Goal: Task Accomplishment & Management: Manage account settings

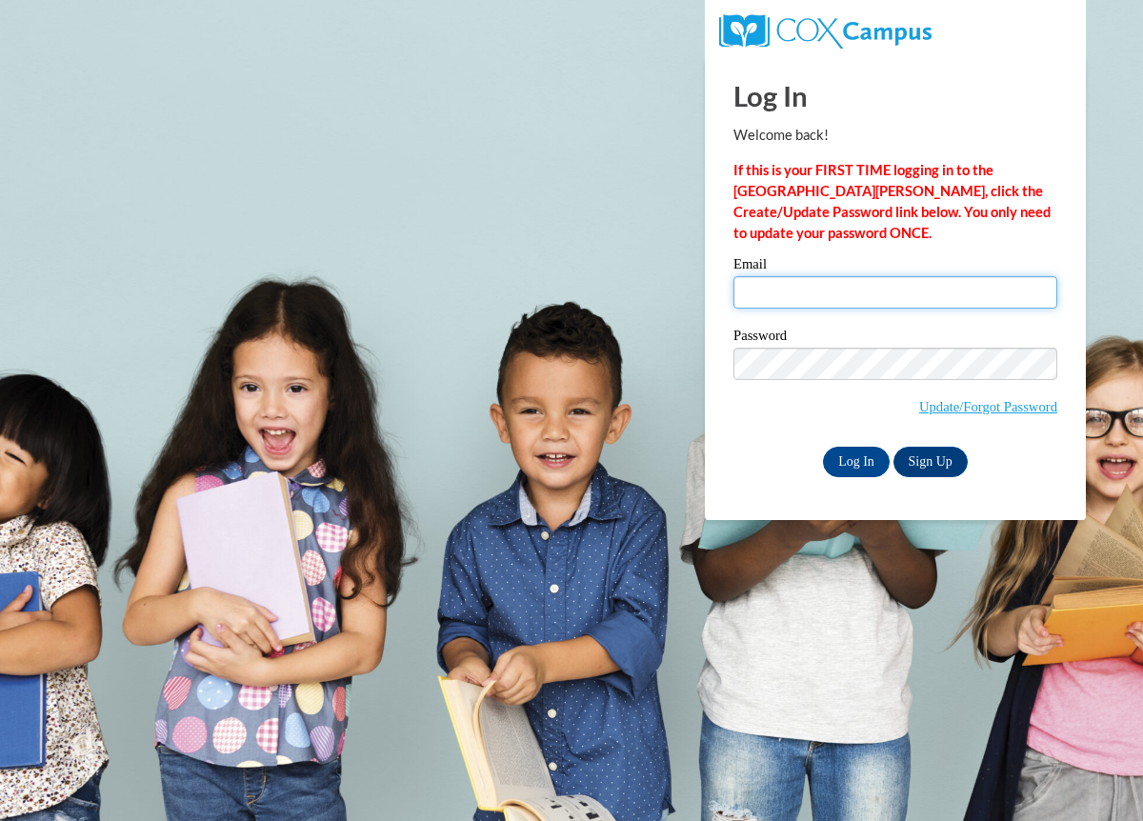
drag, startPoint x: 0, startPoint y: 0, endPoint x: 791, endPoint y: 287, distance: 841.0
click at [791, 287] on input "Email" at bounding box center [895, 292] width 324 height 32
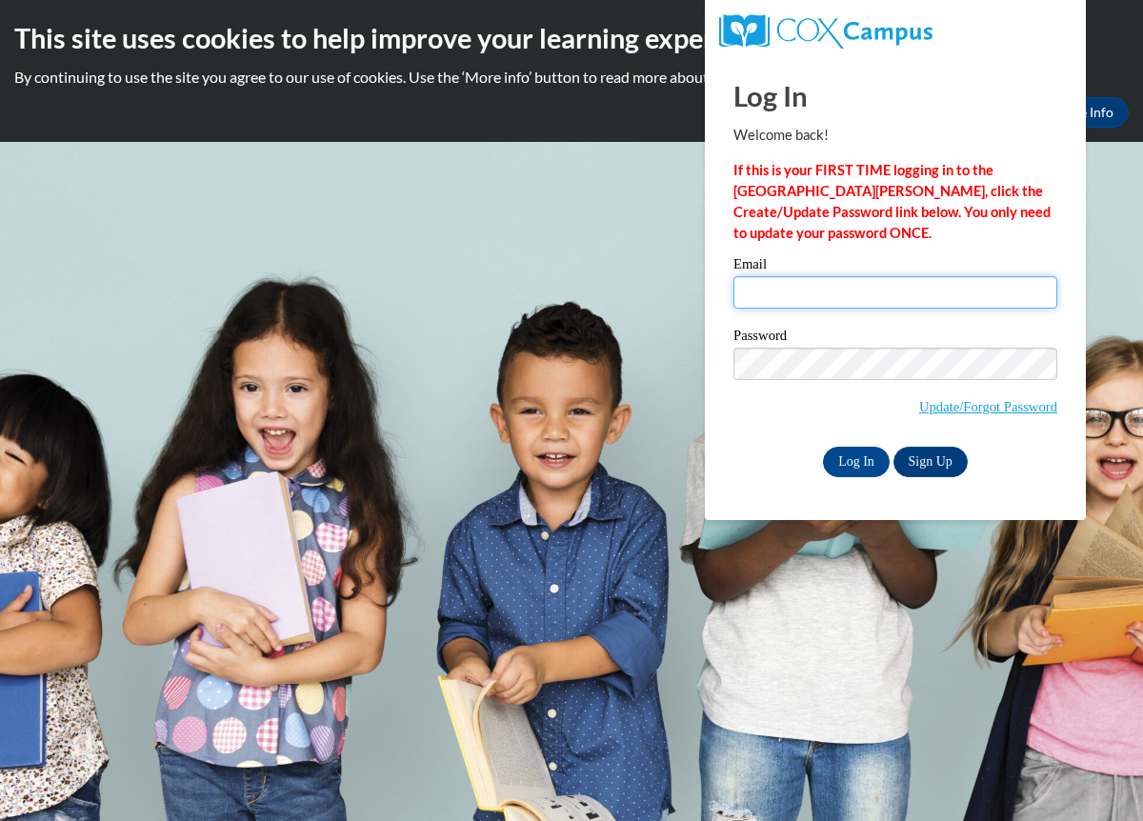
click at [791, 287] on input "Email" at bounding box center [895, 292] width 324 height 32
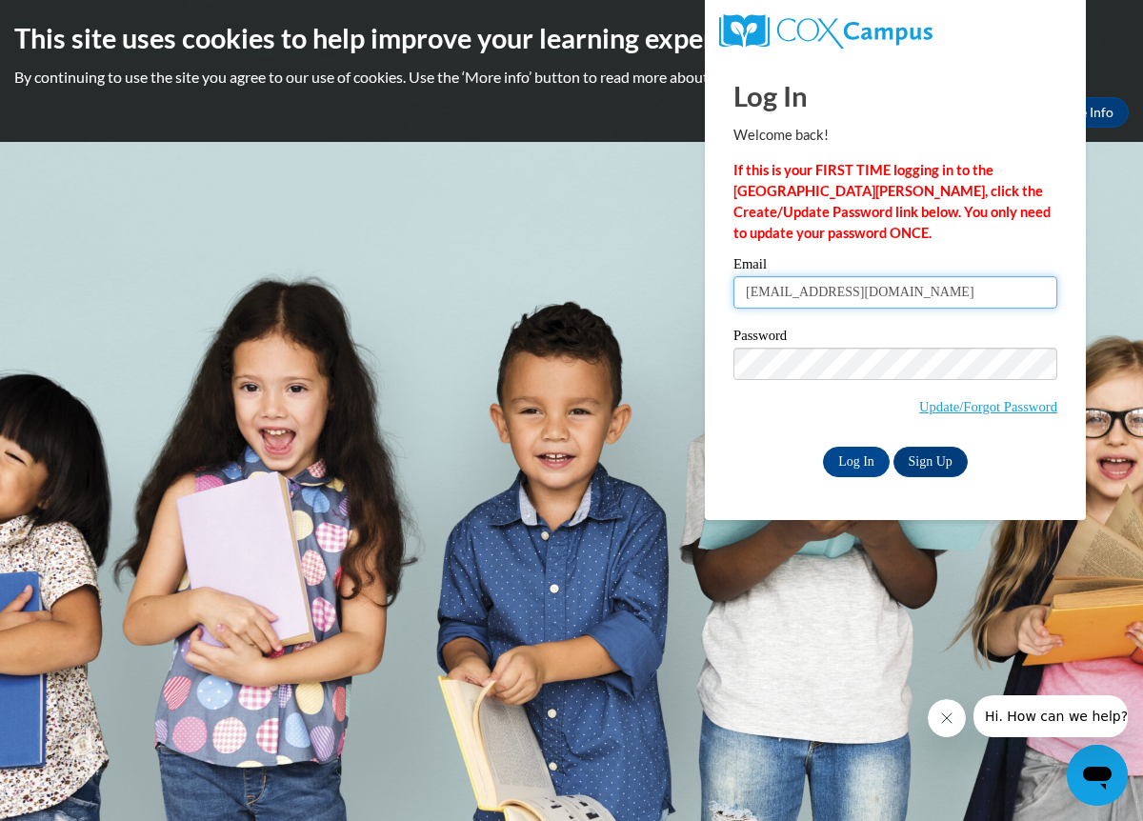
type input "agfranz99@gmail.com"
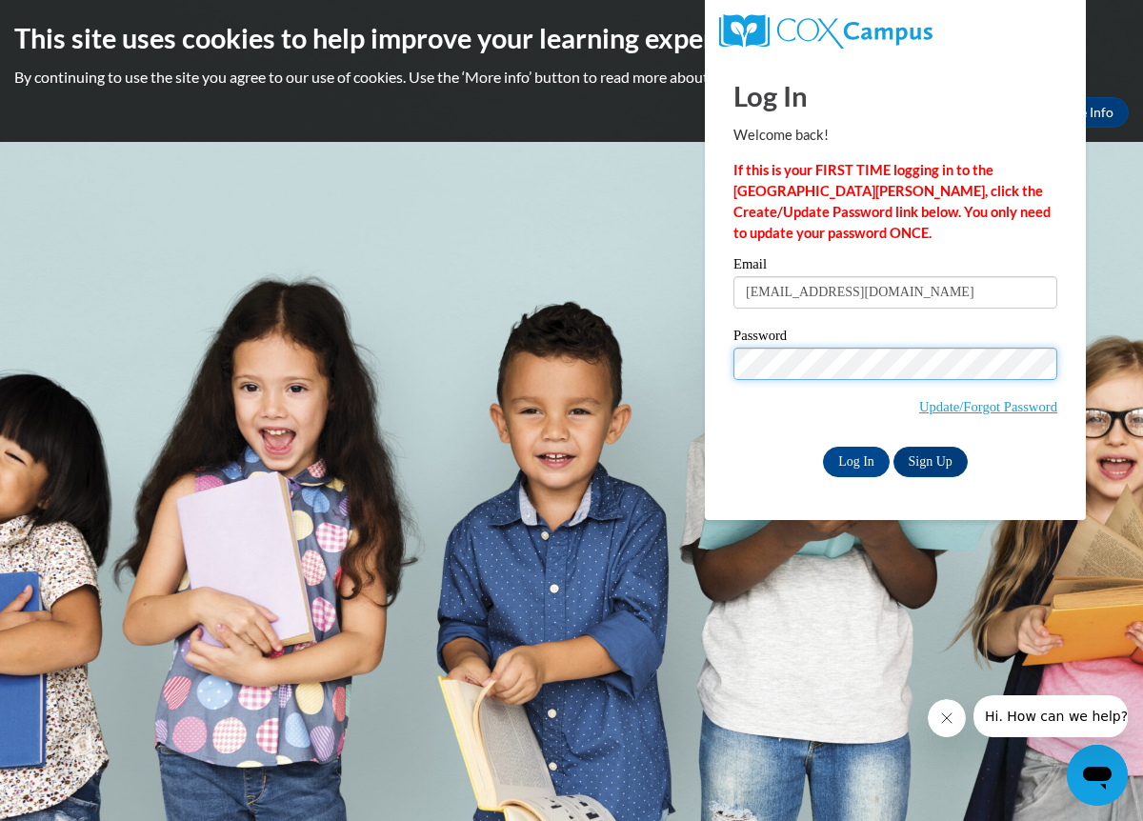
click at [823, 447] on input "Log In" at bounding box center [856, 462] width 67 height 30
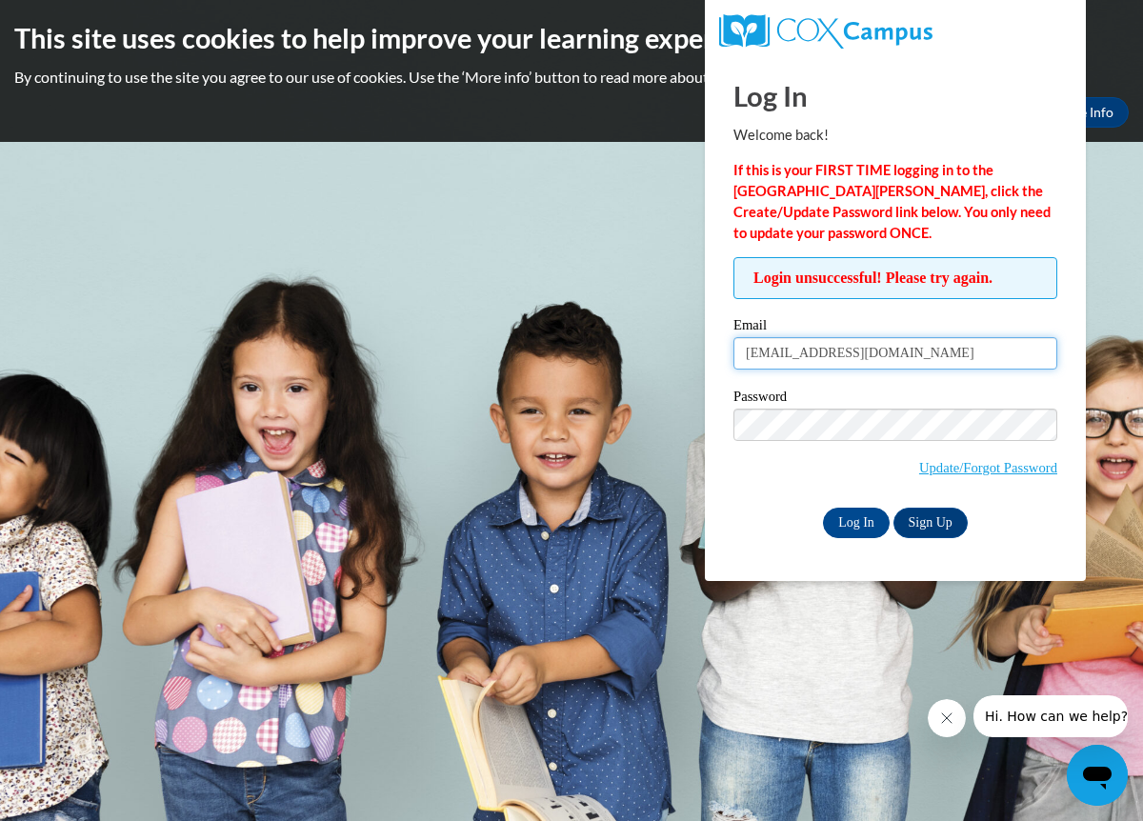
drag, startPoint x: 888, startPoint y: 352, endPoint x: 708, endPoint y: 360, distance: 180.2
click at [708, 360] on div "Log In Welcome back! If this is your FIRST TIME logging in to the NEW Cox Campu…" at bounding box center [896, 319] width 410 height 524
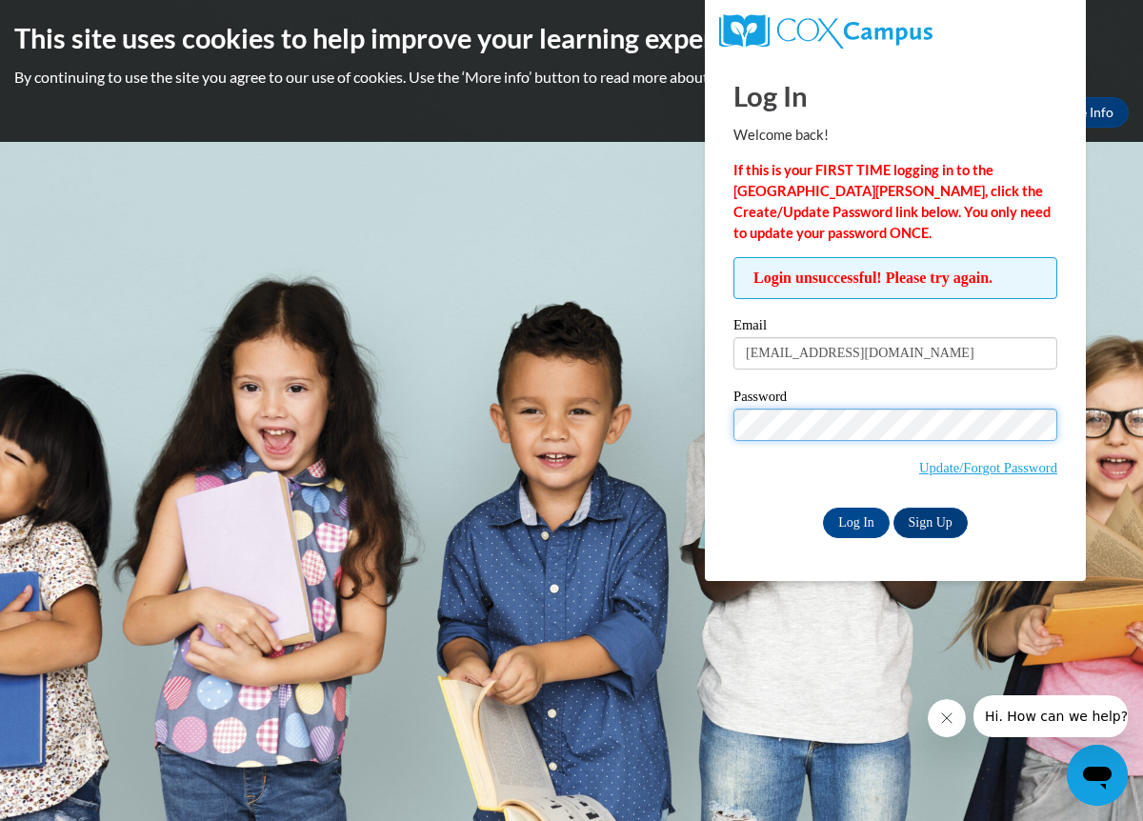
click at [823, 508] on input "Log In" at bounding box center [856, 523] width 67 height 30
click at [954, 465] on link "Update/Forgot Password" at bounding box center [988, 467] width 138 height 15
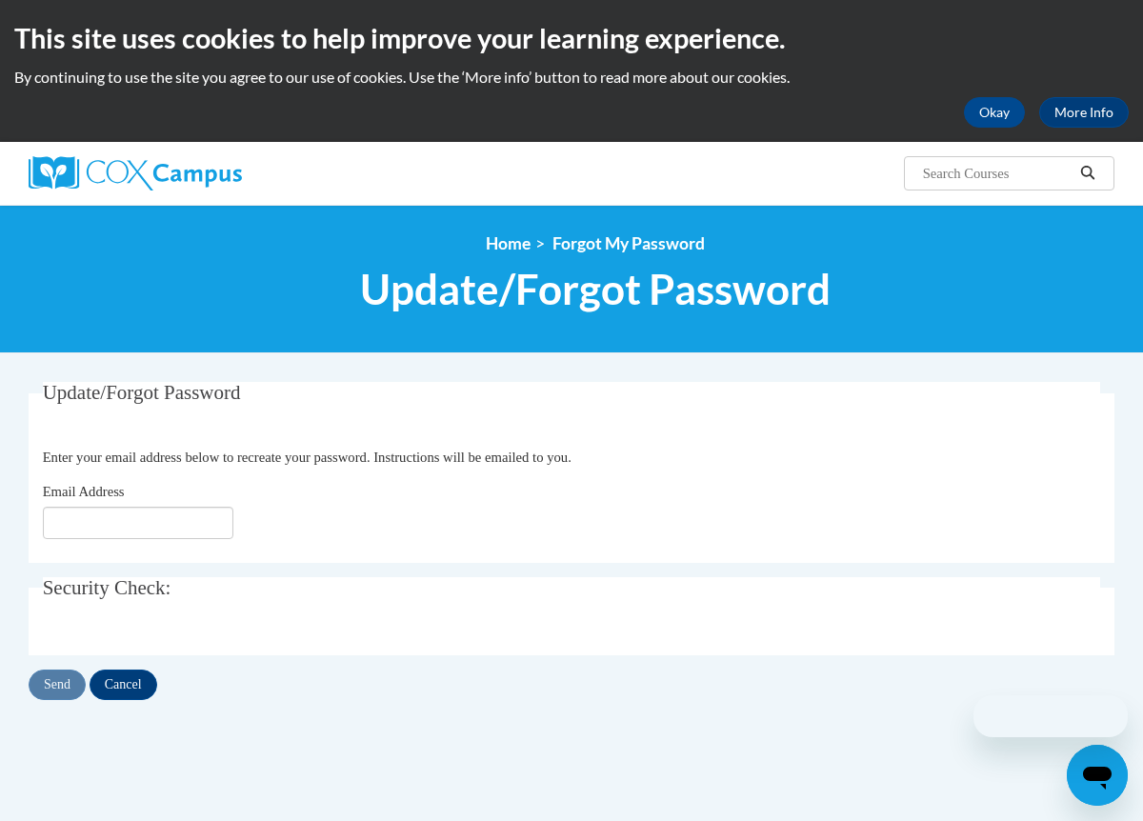
click at [85, 543] on fieldset "Update/Forgot Password Please enter your email address Enter your email address…" at bounding box center [572, 472] width 1086 height 181
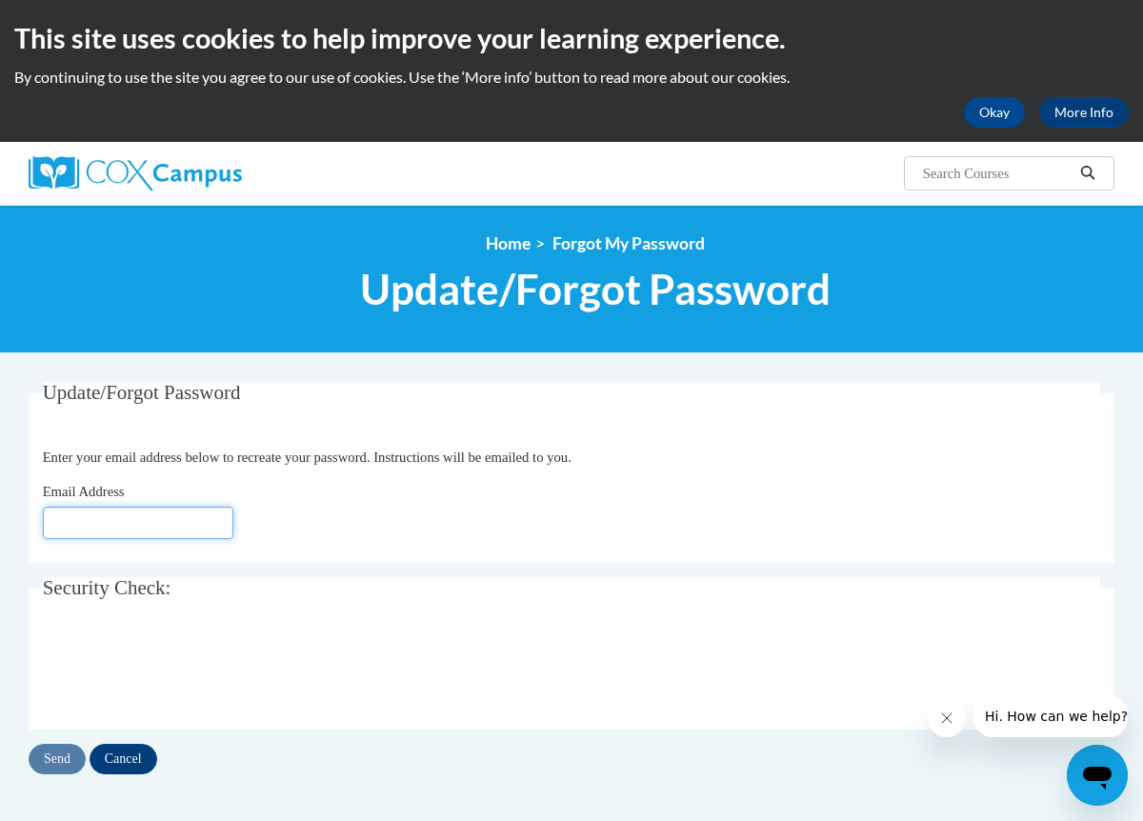
click at [85, 528] on input "Email Address" at bounding box center [138, 523] width 191 height 32
type input "[EMAIL_ADDRESS][DOMAIN_NAME]"
click at [62, 766] on input "Send" at bounding box center [57, 759] width 57 height 30
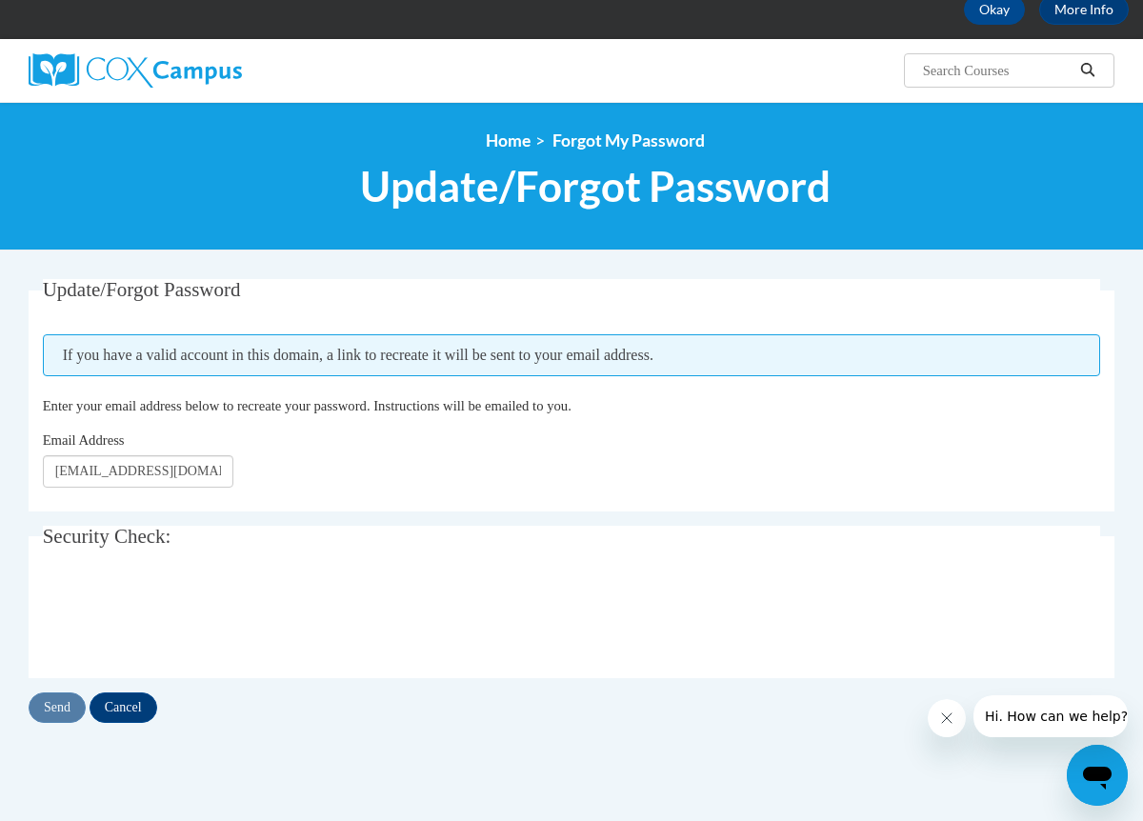
scroll to position [136, 0]
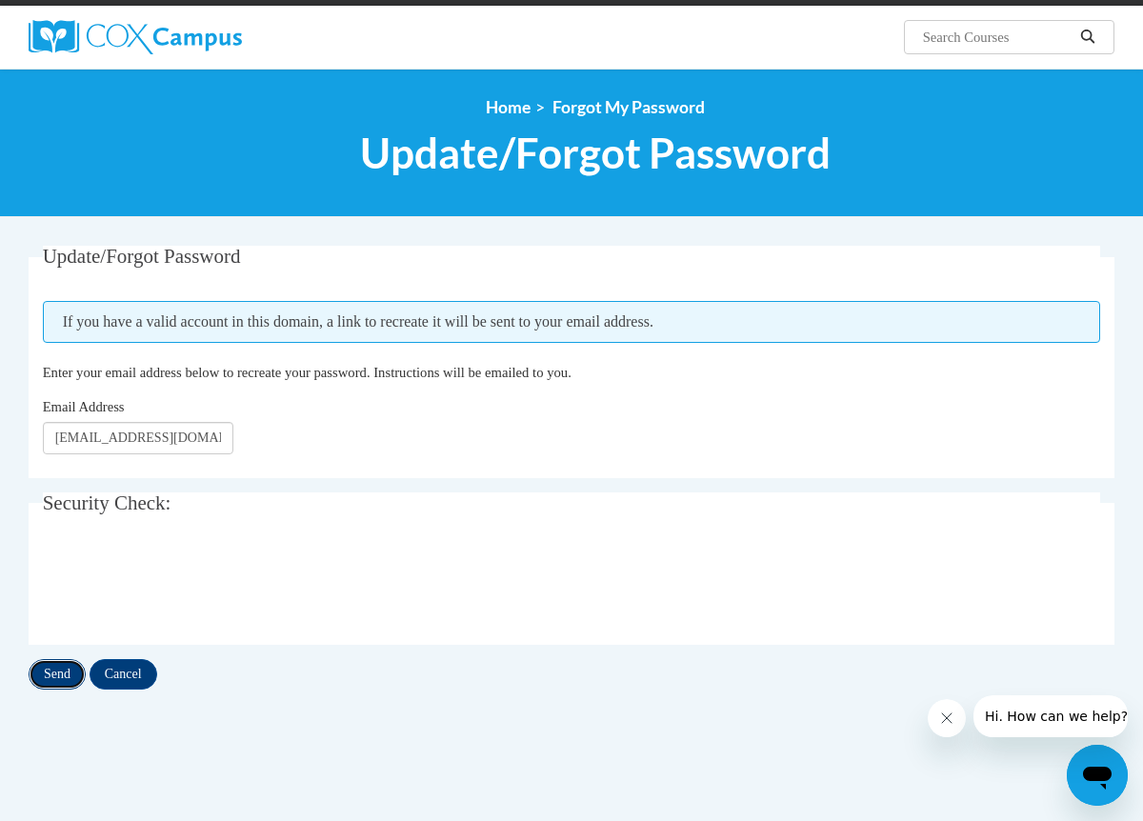
click at [56, 676] on input "Send" at bounding box center [57, 674] width 57 height 30
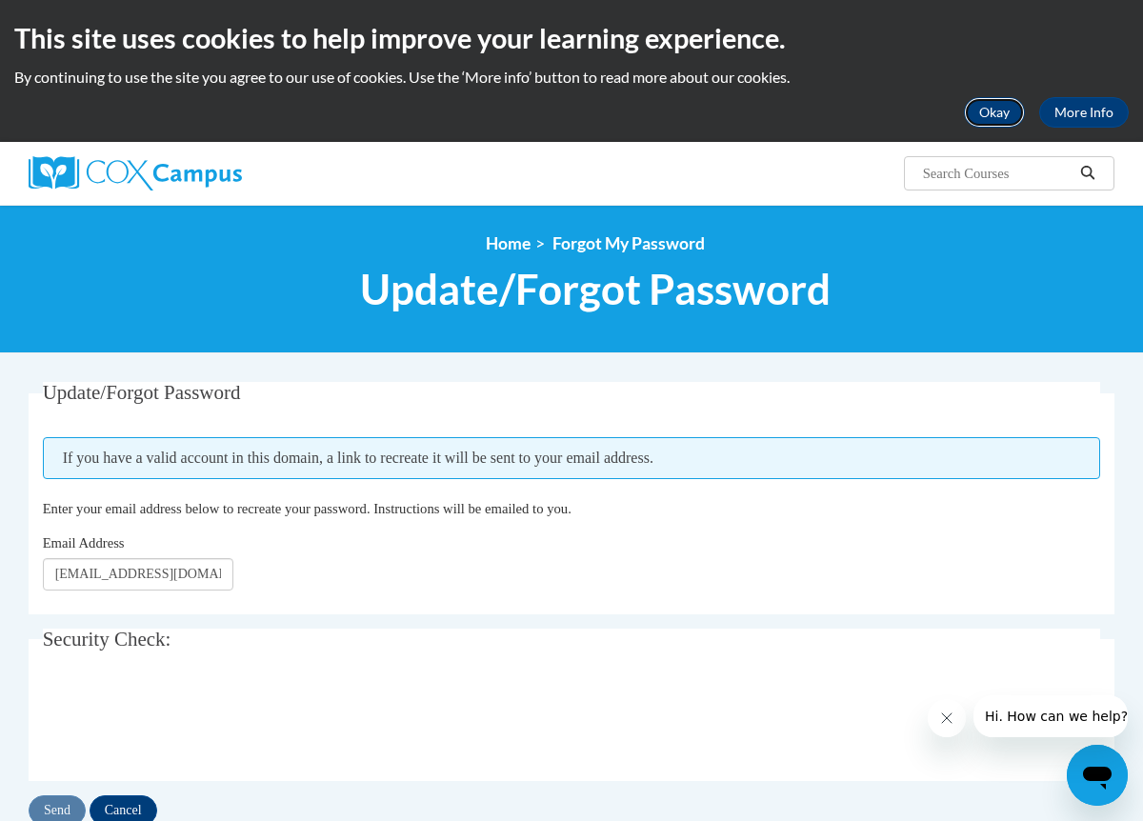
click at [999, 118] on button "Okay" at bounding box center [994, 112] width 61 height 30
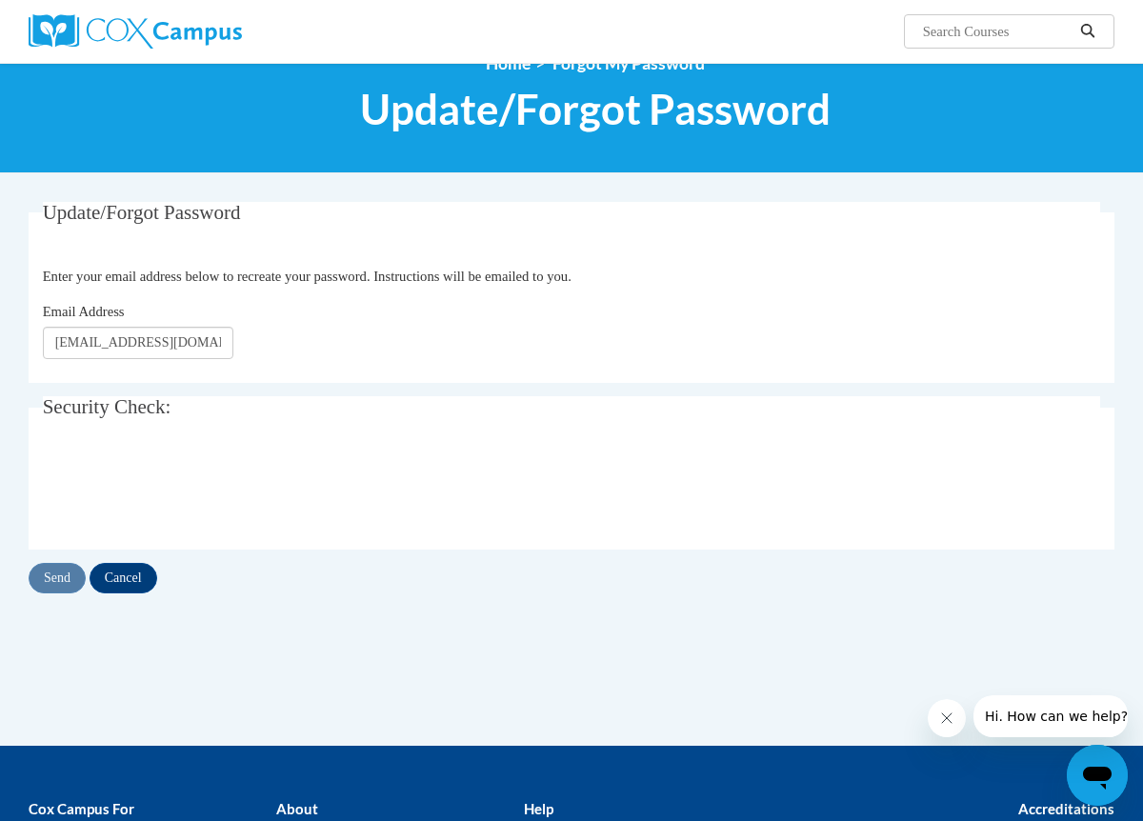
scroll to position [55, 0]
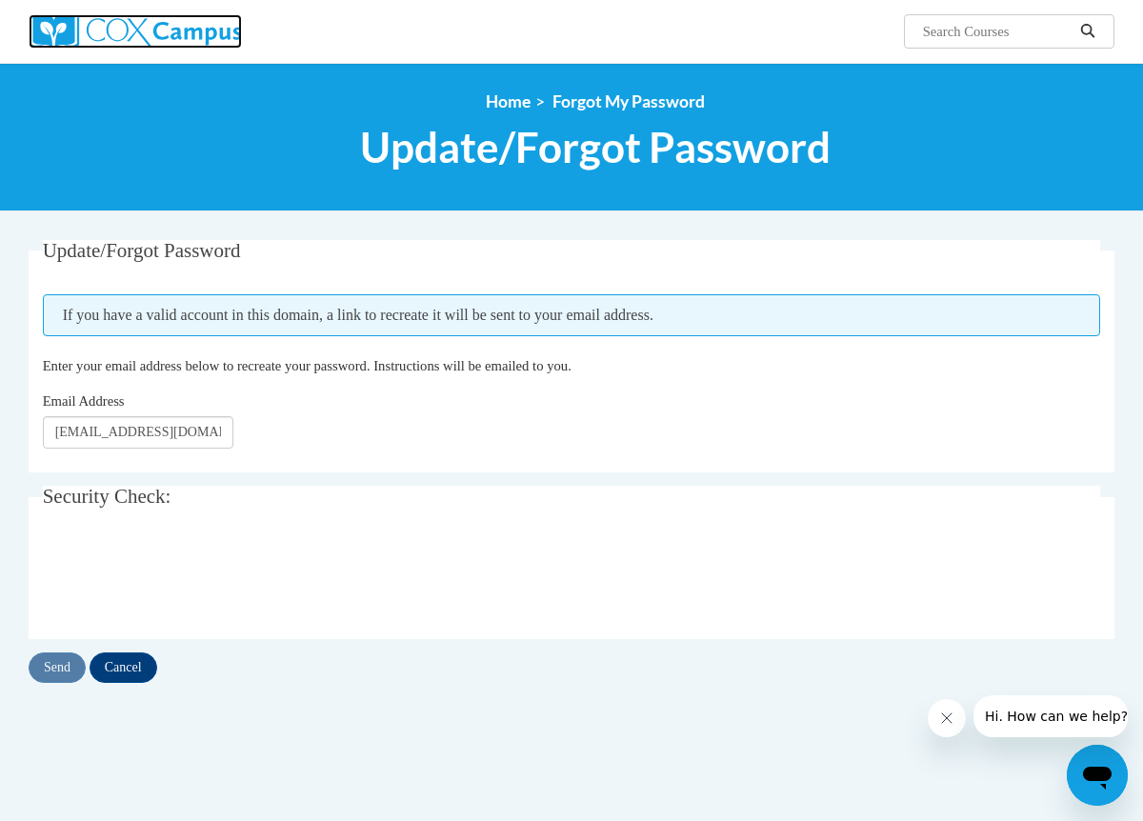
click at [189, 36] on img at bounding box center [135, 31] width 213 height 34
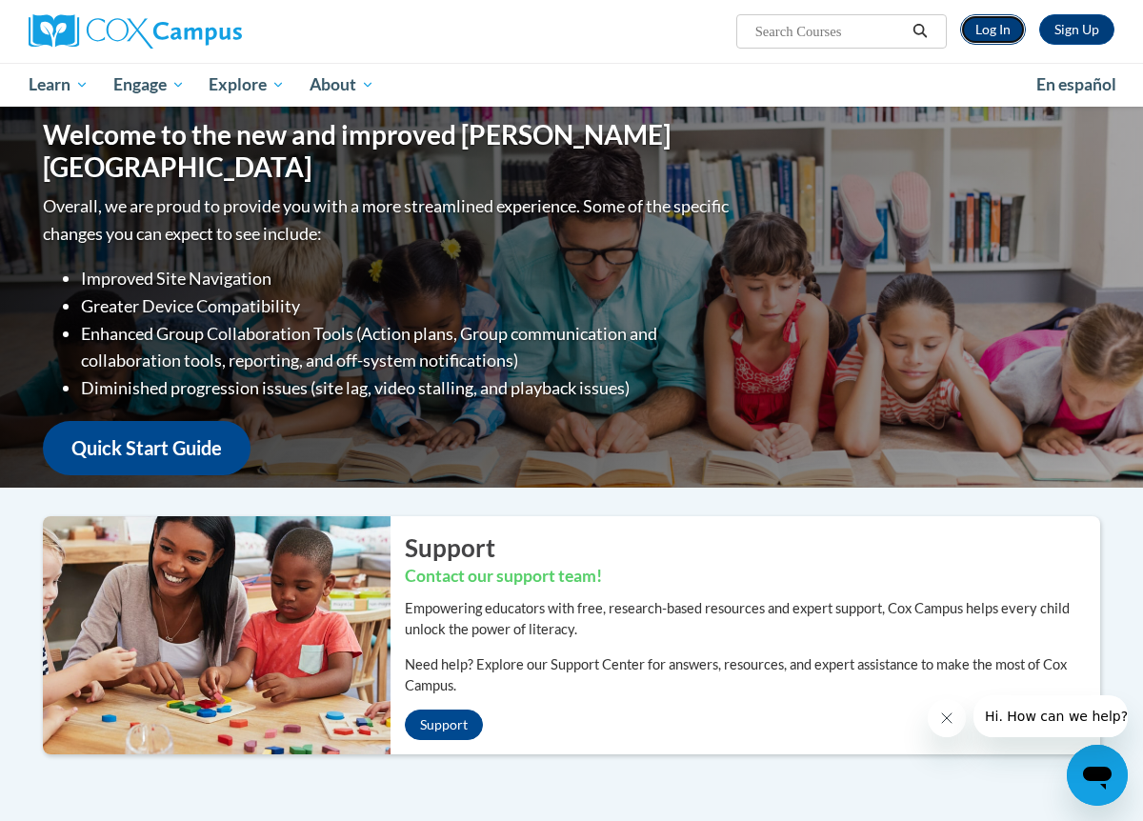
click at [1008, 39] on link "Log In" at bounding box center [993, 29] width 66 height 30
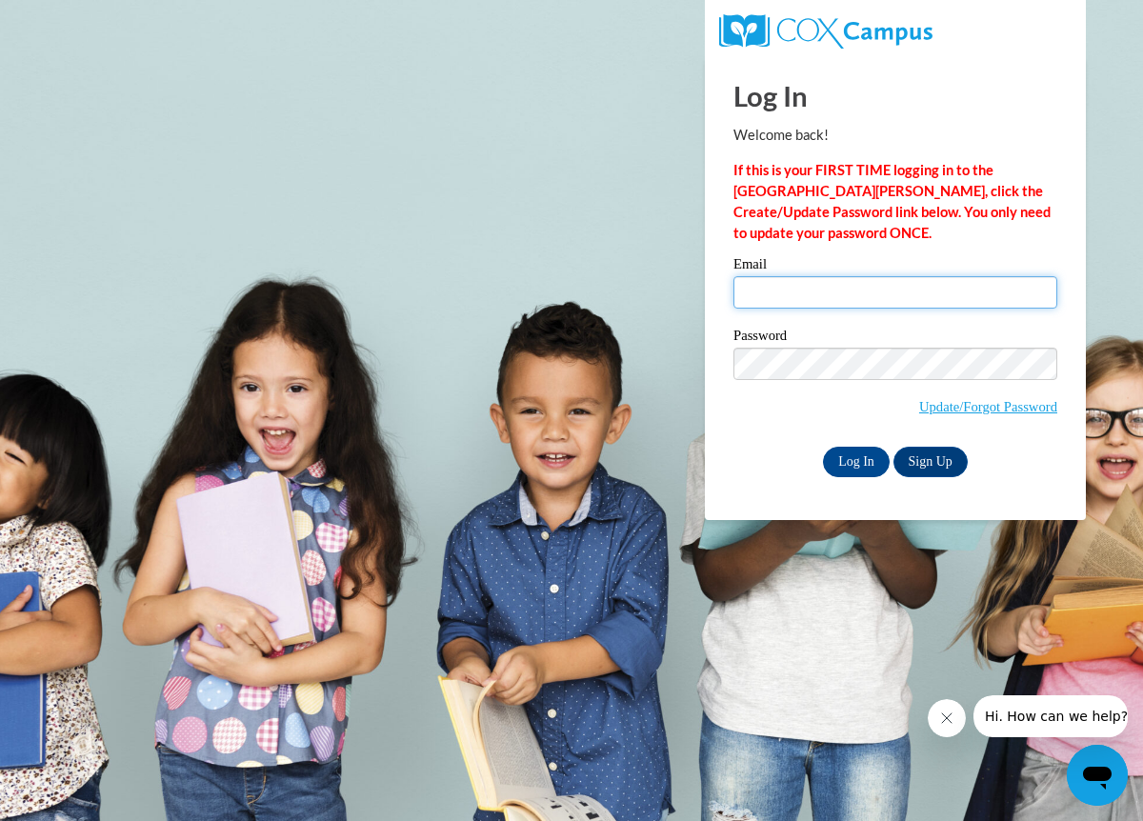
click at [818, 293] on input "Email" at bounding box center [895, 292] width 324 height 32
type input "[EMAIL_ADDRESS][DOMAIN_NAME]"
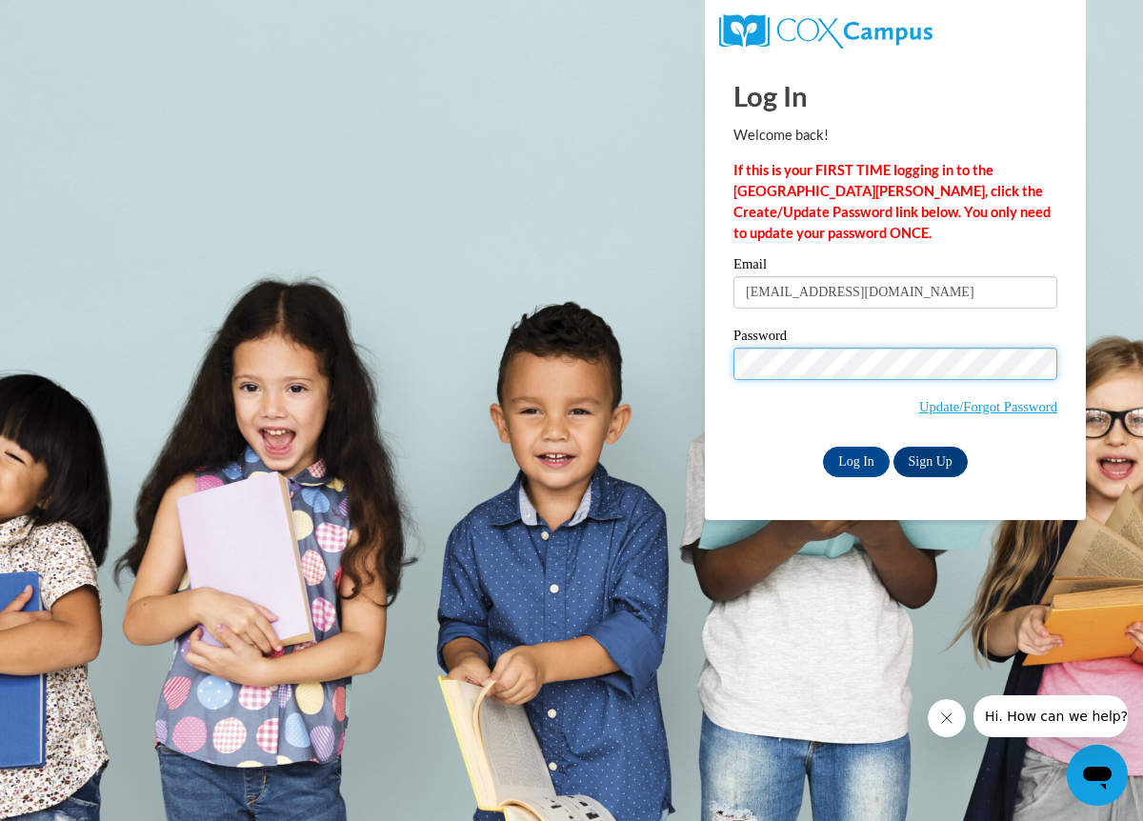
click at [823, 447] on input "Log In" at bounding box center [856, 462] width 67 height 30
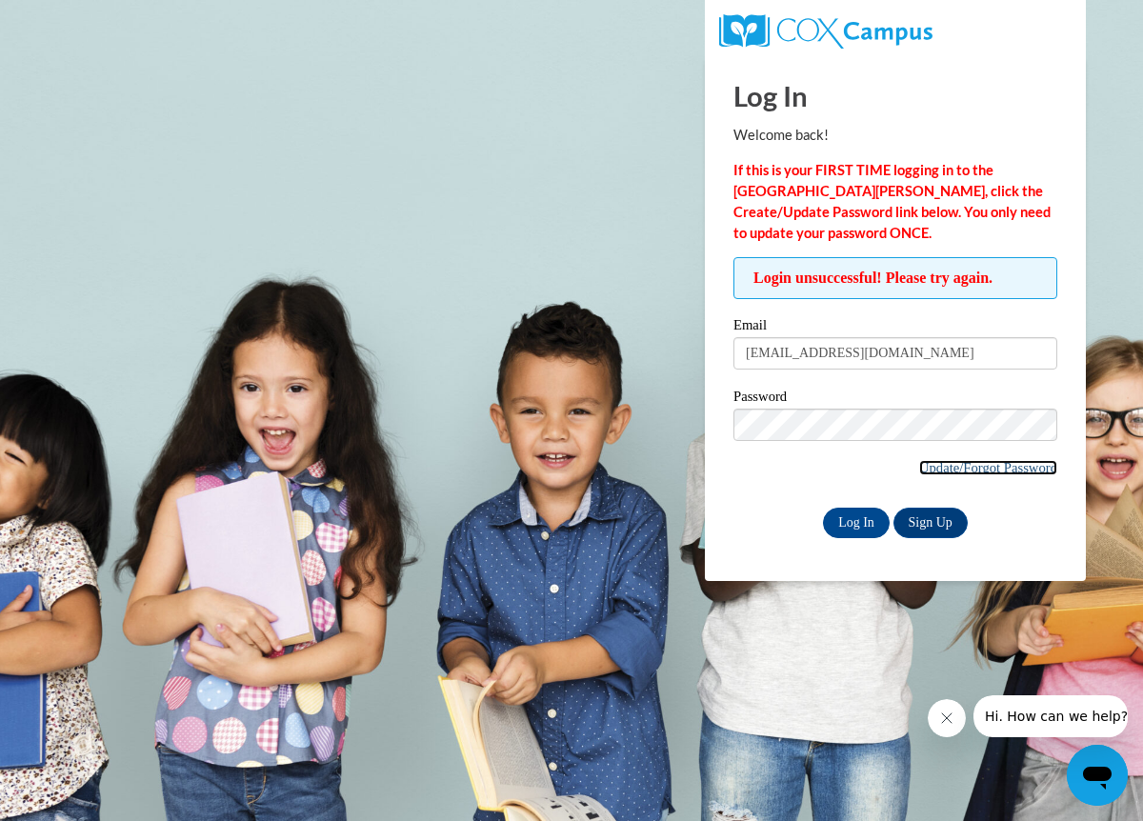
click at [948, 463] on link "Update/Forgot Password" at bounding box center [988, 467] width 138 height 15
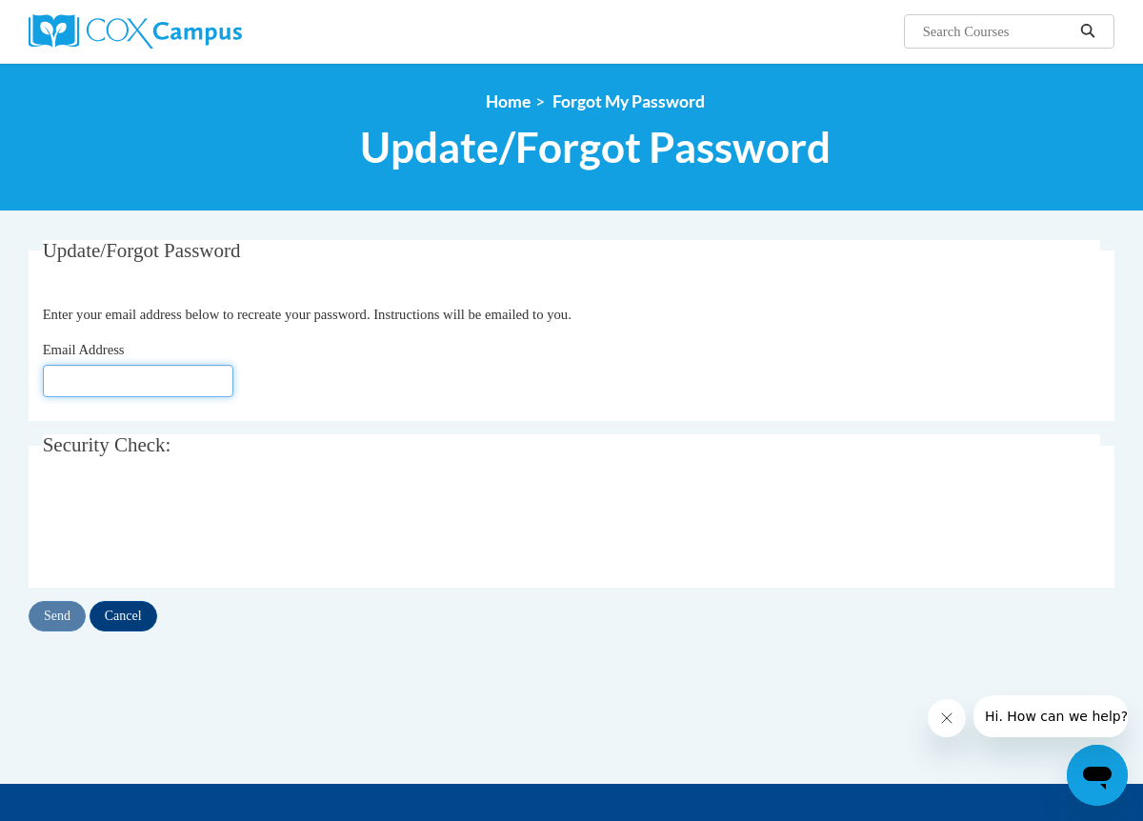
click at [165, 391] on input "Email Address" at bounding box center [138, 381] width 191 height 32
type input "[EMAIL_ADDRESS][DOMAIN_NAME]"
click at [59, 625] on input "Send" at bounding box center [57, 616] width 57 height 30
